Goal: Task Accomplishment & Management: Use online tool/utility

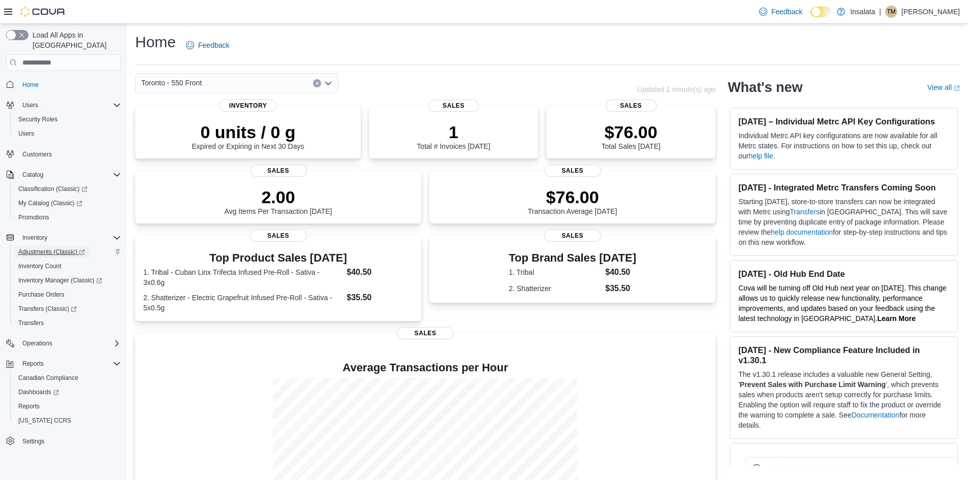
click at [32, 248] on span "Adjustments (Classic)" at bounding box center [51, 252] width 67 height 8
click at [29, 402] on span "Reports" at bounding box center [28, 406] width 21 height 8
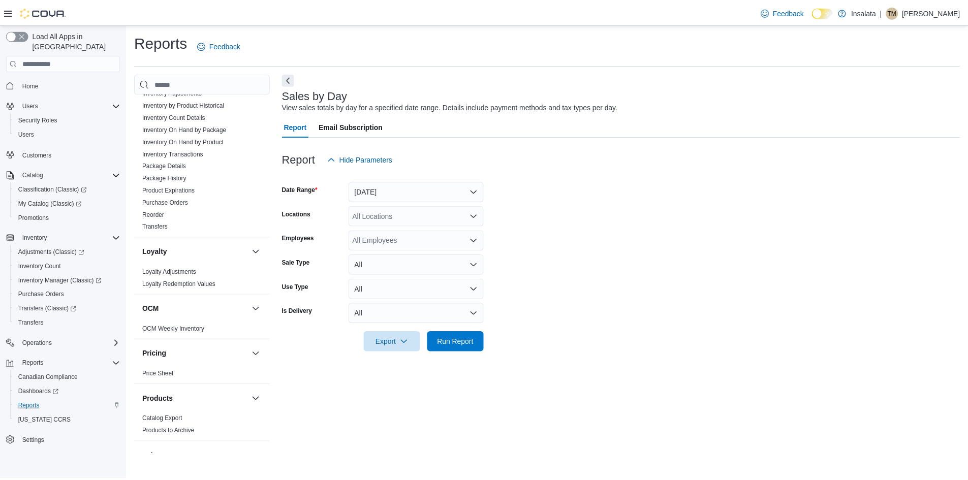
scroll to position [326, 0]
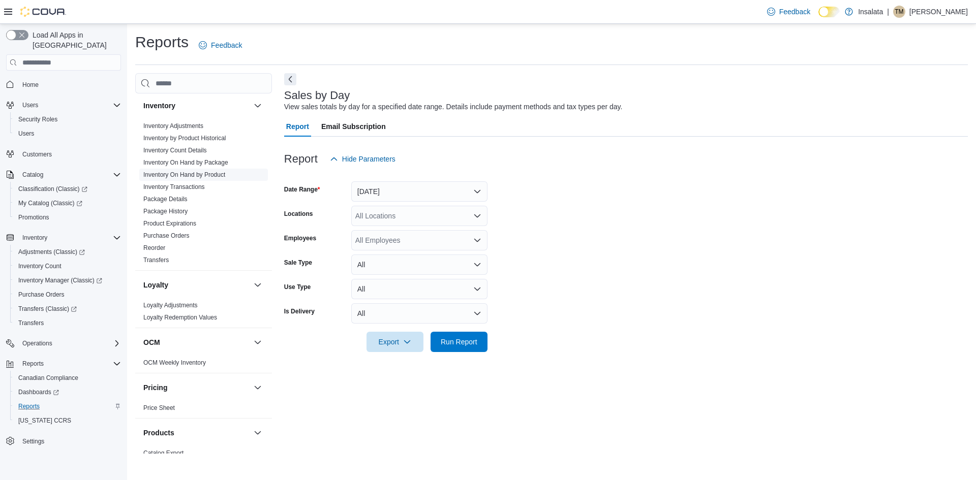
click at [203, 175] on link "Inventory On Hand by Product" at bounding box center [184, 174] width 82 height 7
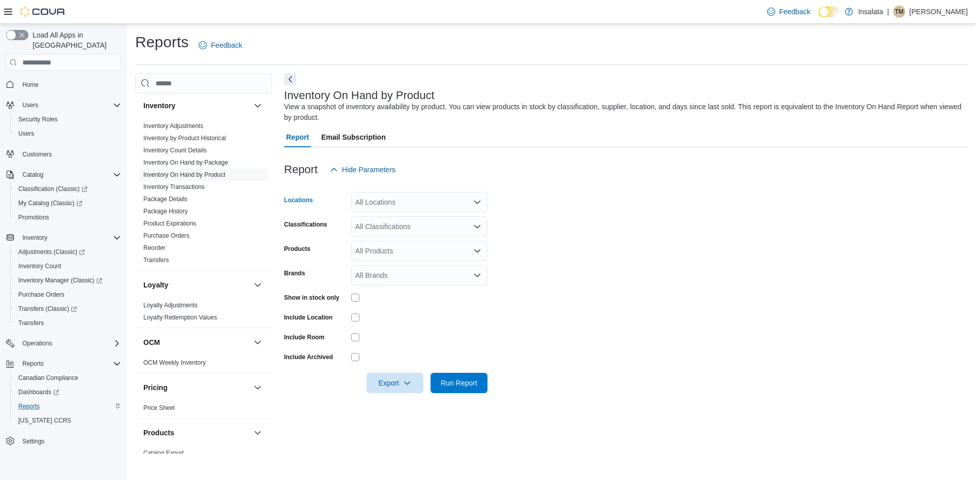
click at [446, 210] on div "All Locations" at bounding box center [419, 202] width 136 height 20
click at [422, 264] on span "Toronto - 550 Front" at bounding box center [403, 264] width 60 height 10
click at [541, 217] on form "Locations [GEOGRAPHIC_DATA] - 550 Front Combo box. Selected. [GEOGRAPHIC_DATA] …" at bounding box center [625, 286] width 683 height 213
click at [385, 227] on div "All Classifications" at bounding box center [419, 226] width 136 height 20
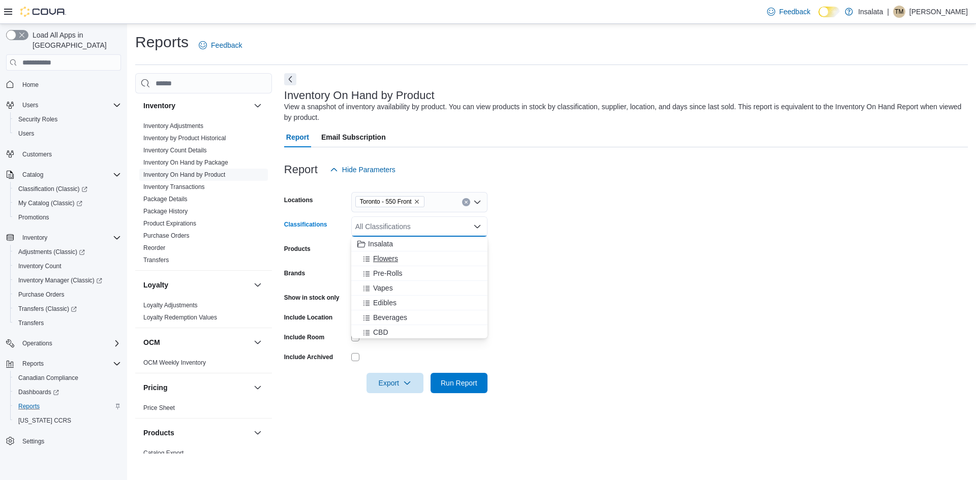
click at [389, 257] on span "Flowers" at bounding box center [385, 259] width 25 height 10
click at [388, 257] on span "Pre-Rolls" at bounding box center [387, 259] width 29 height 10
click at [387, 259] on span "Vapes" at bounding box center [383, 259] width 20 height 10
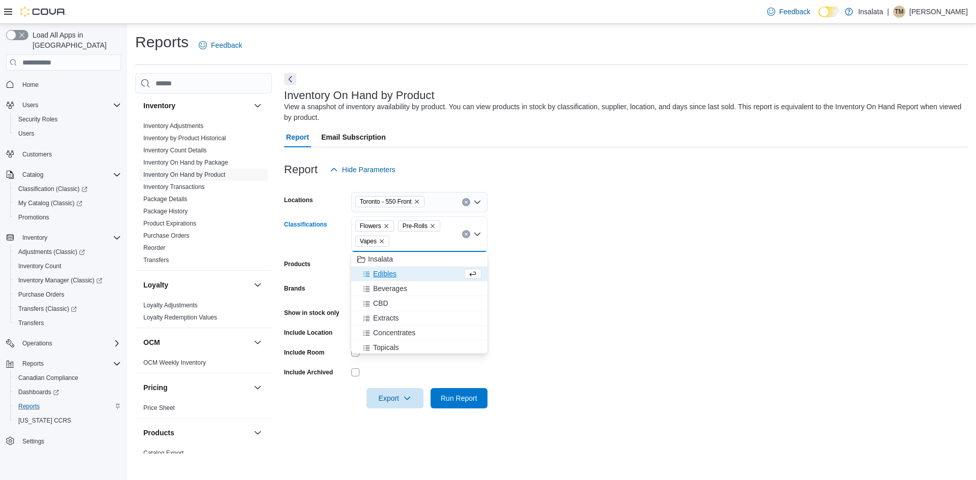
click at [387, 274] on span "Edibles" at bounding box center [384, 274] width 23 height 10
click at [382, 289] on span "CBD" at bounding box center [380, 289] width 15 height 10
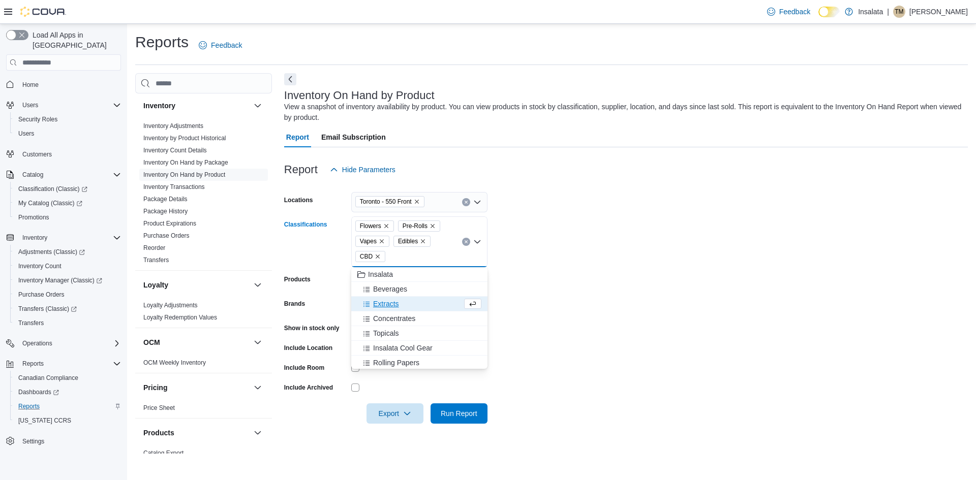
click at [385, 305] on span "Extracts" at bounding box center [386, 304] width 26 height 10
click at [392, 302] on span "Concentrates" at bounding box center [394, 304] width 42 height 10
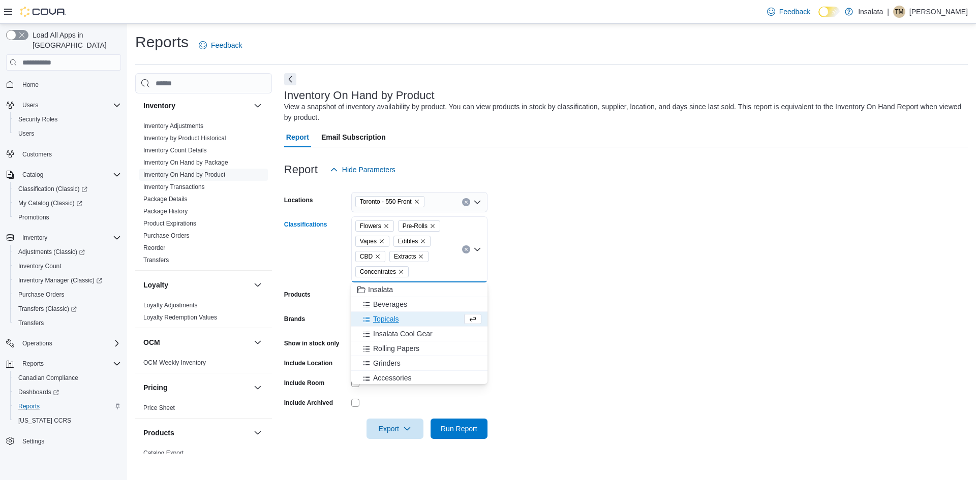
click at [381, 317] on span "Topicals" at bounding box center [386, 319] width 26 height 10
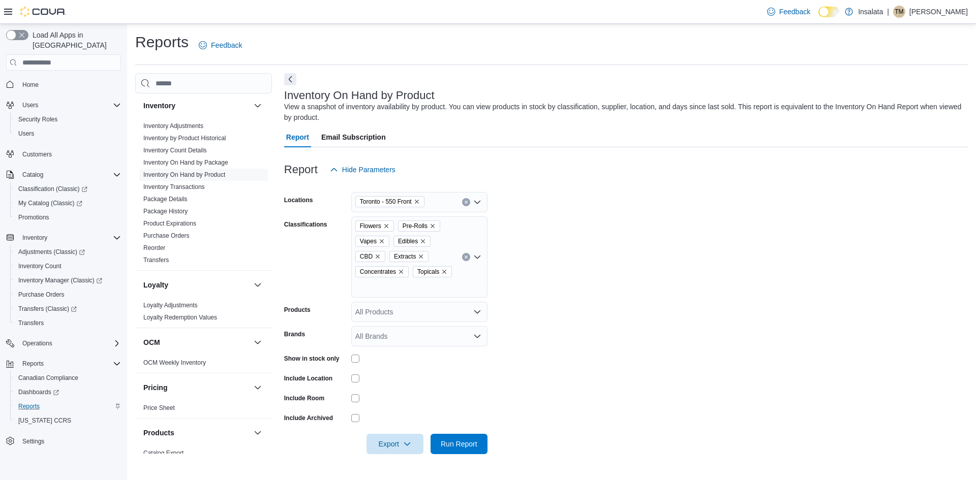
drag, startPoint x: 547, startPoint y: 264, endPoint x: 484, endPoint y: 304, distance: 75.4
click at [547, 266] on form "Locations [GEOGRAPHIC_DATA] - 550 Front Classifications Flowers Pre-Rolls Vapes…" at bounding box center [625, 317] width 683 height 274
click at [412, 314] on div "All Products" at bounding box center [419, 312] width 136 height 20
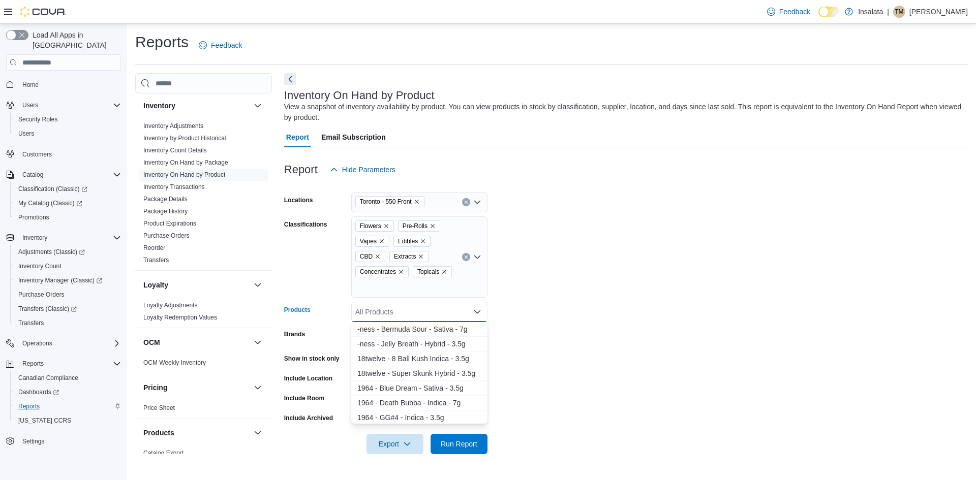
click at [644, 291] on form "Locations [GEOGRAPHIC_DATA] - 550 Front Classifications Flowers Pre-Rolls Vapes…" at bounding box center [625, 317] width 683 height 274
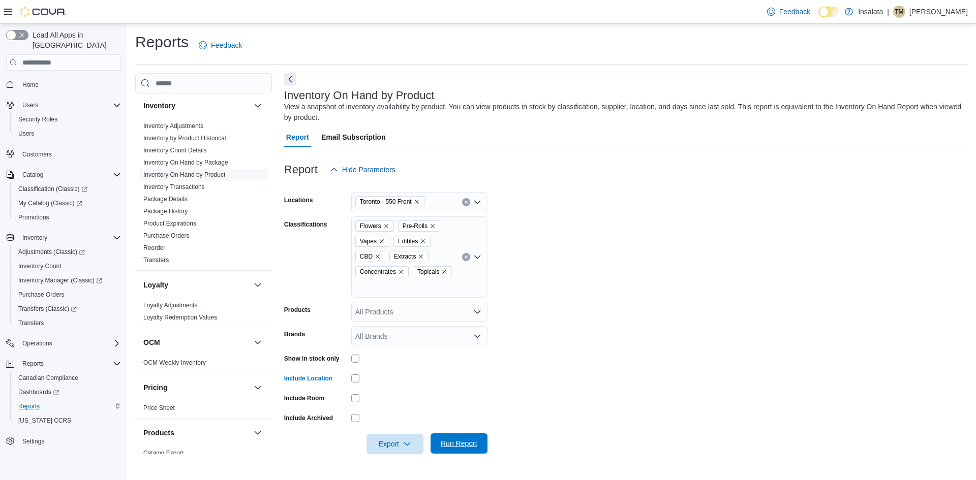
click at [459, 442] on span "Run Report" at bounding box center [459, 444] width 37 height 10
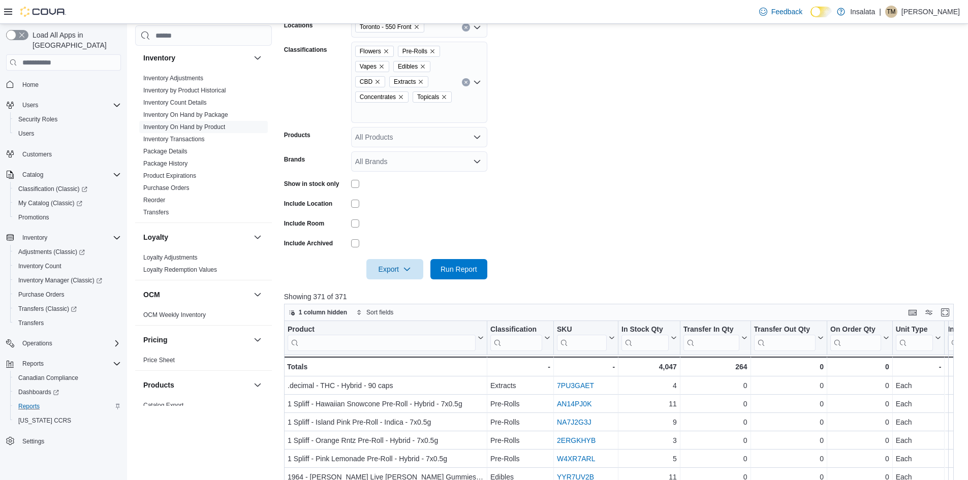
scroll to position [203, 0]
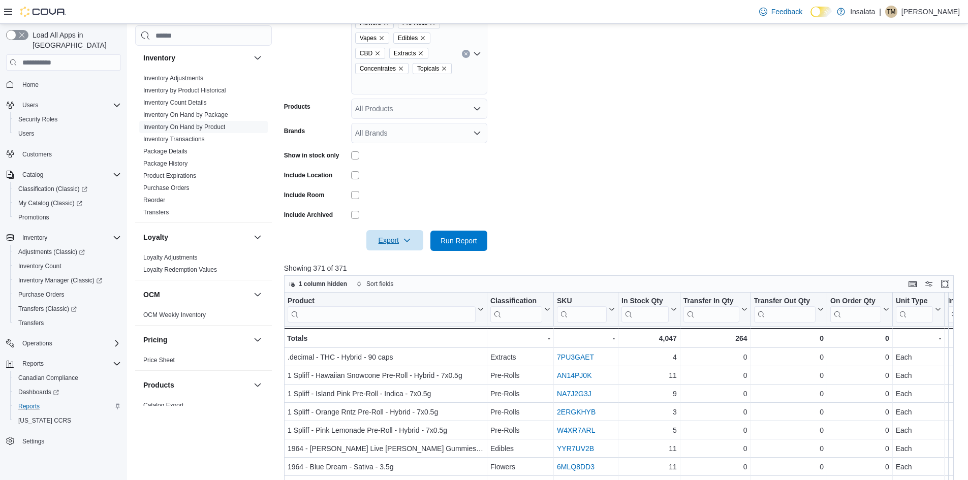
click at [406, 242] on icon "button" at bounding box center [407, 240] width 8 height 8
click at [406, 264] on span "Export to Excel" at bounding box center [397, 261] width 46 height 8
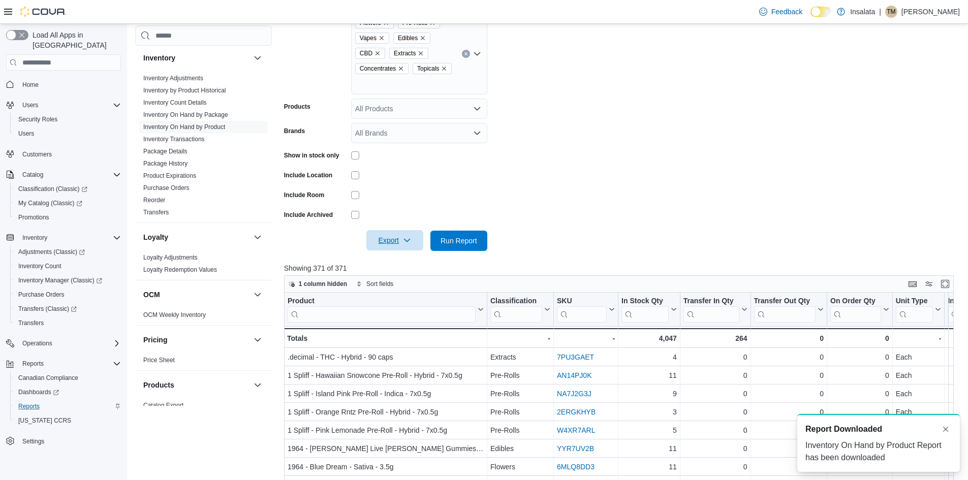
scroll to position [0, 0]
